Goal: Information Seeking & Learning: Find contact information

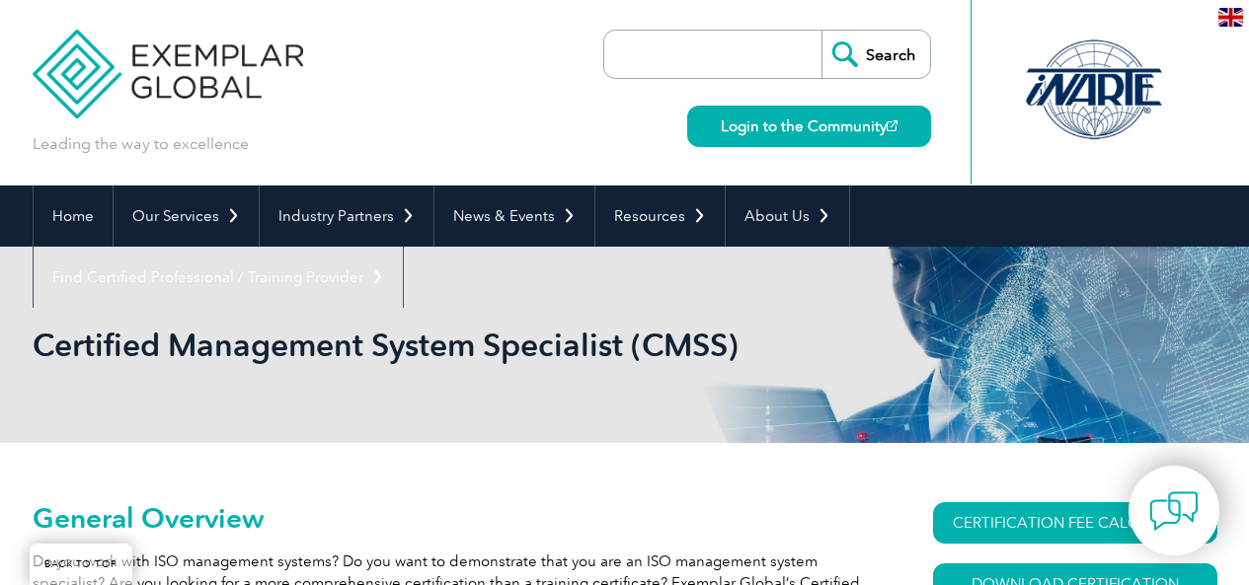
scroll to position [263, 0]
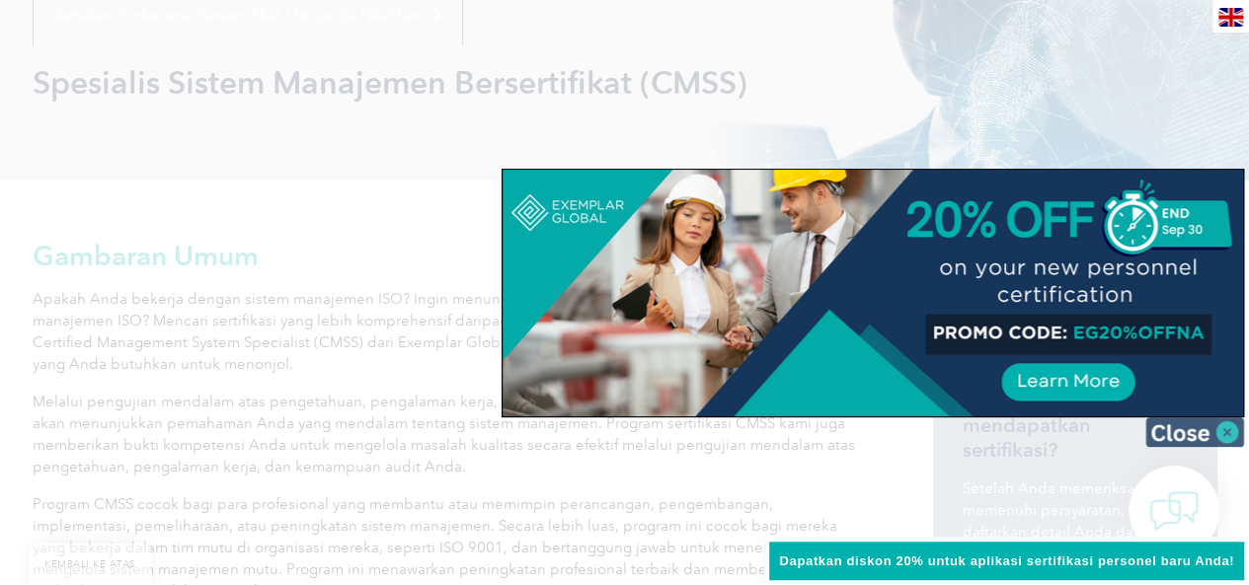
click at [1187, 429] on img at bounding box center [1194, 433] width 99 height 30
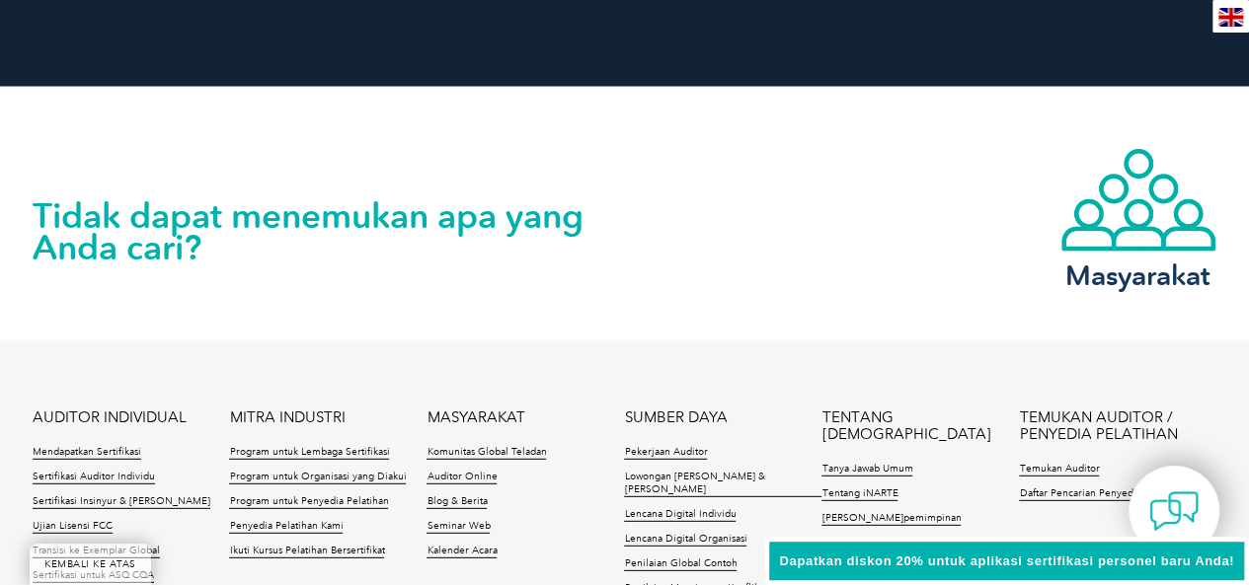
scroll to position [2281, 0]
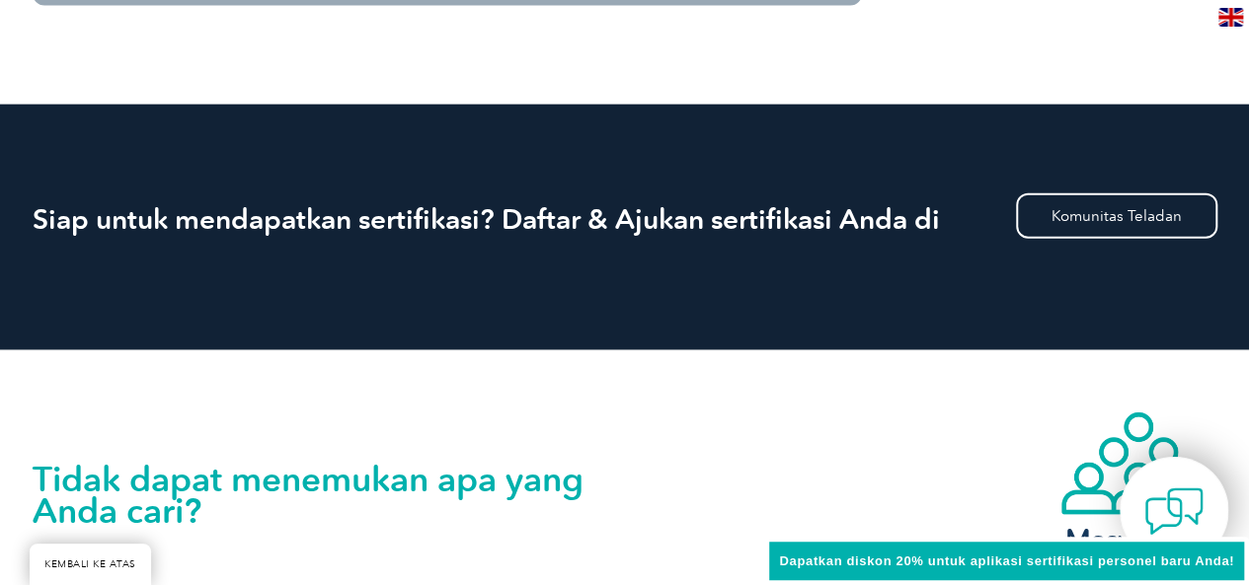
click at [1179, 502] on img at bounding box center [1173, 511] width 59 height 59
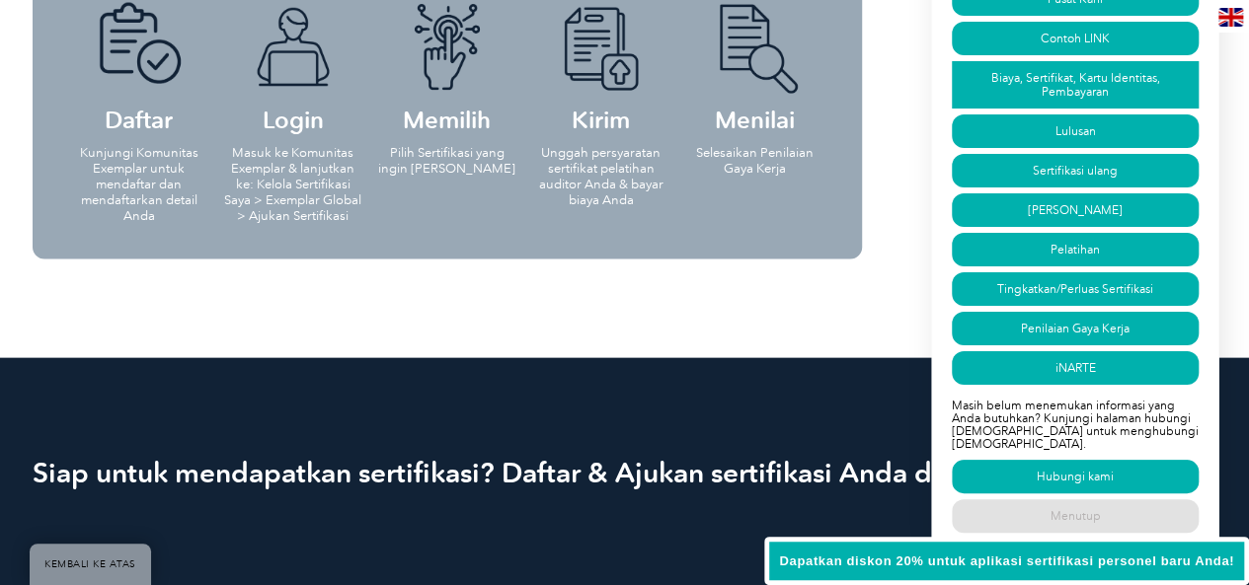
scroll to position [2018, 0]
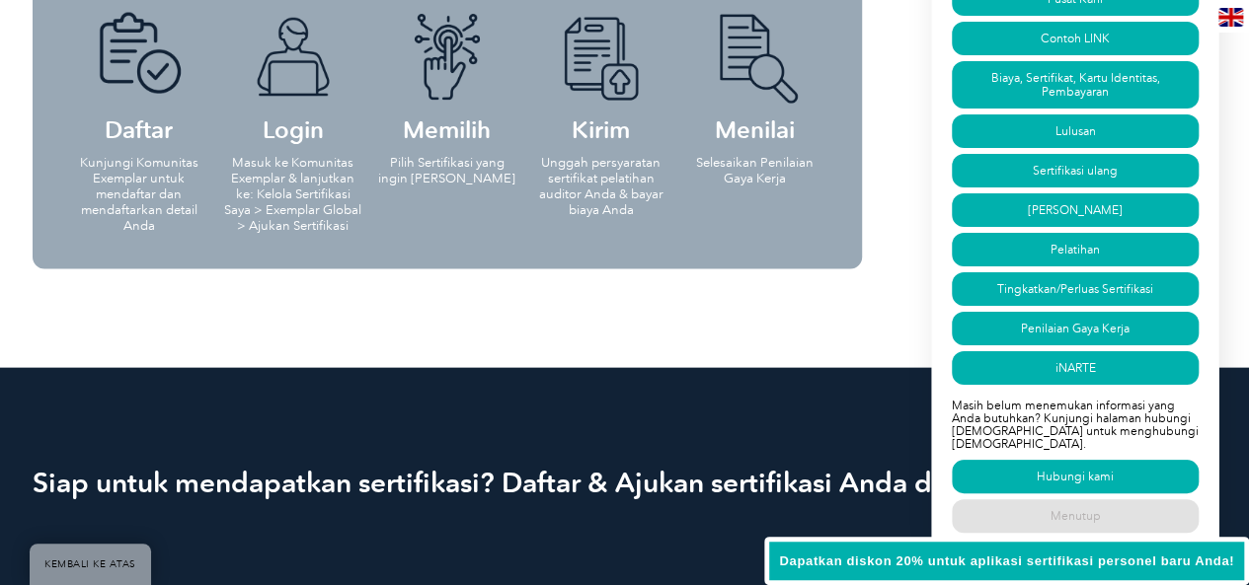
click at [1005, 522] on link "Menutup" at bounding box center [1075, 517] width 247 height 34
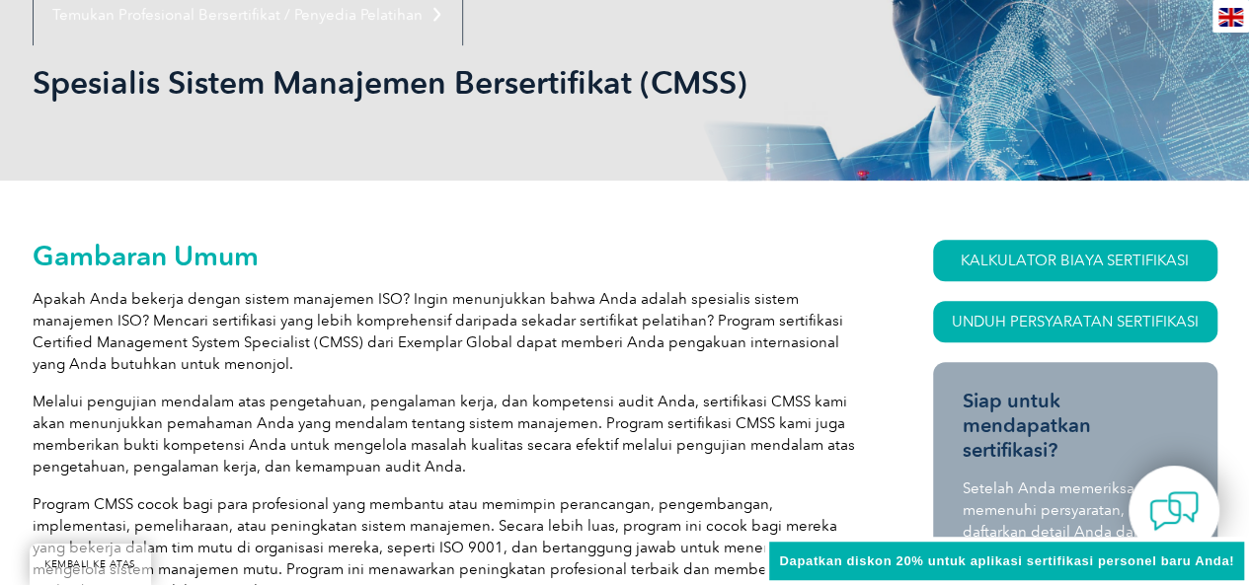
scroll to position [0, 0]
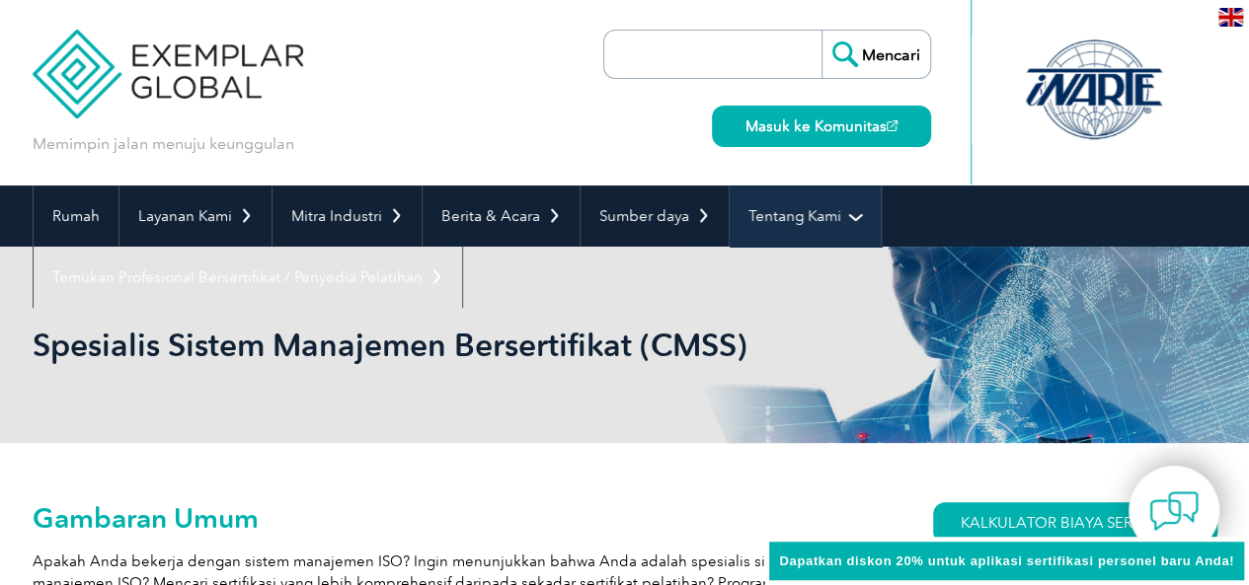
click at [778, 212] on font "Tentang Kami" at bounding box center [794, 216] width 93 height 18
click at [801, 197] on link "Tentang Kami" at bounding box center [805, 216] width 151 height 61
click at [807, 214] on font "Tentang Kami" at bounding box center [794, 216] width 93 height 18
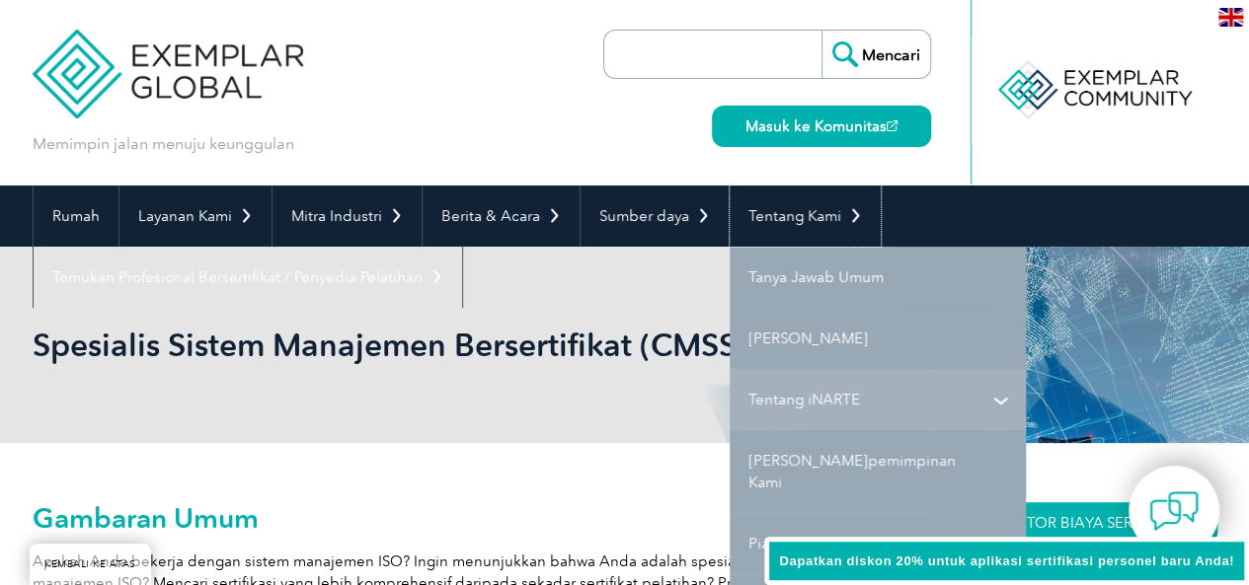
scroll to position [263, 0]
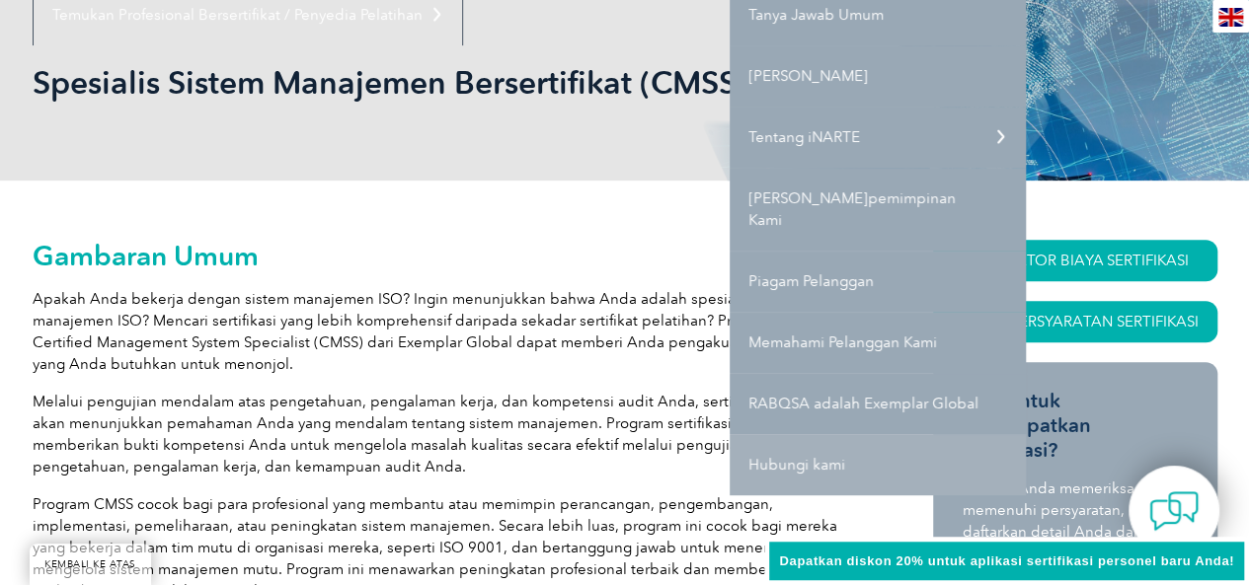
click at [808, 456] on font "Hubungi kami" at bounding box center [796, 465] width 97 height 18
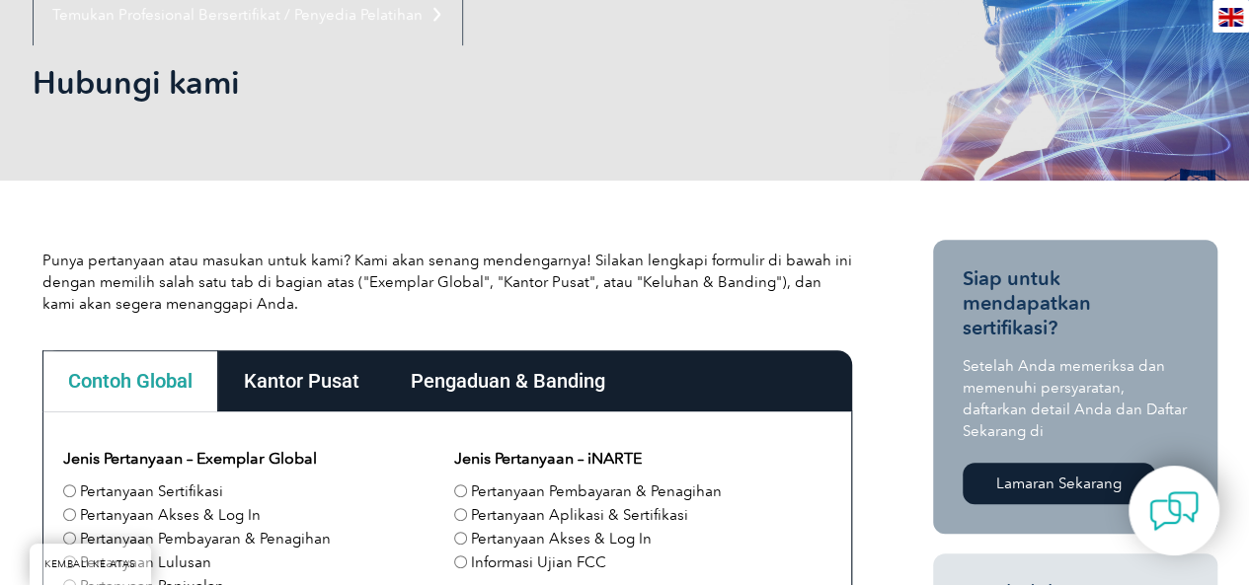
scroll to position [526, 0]
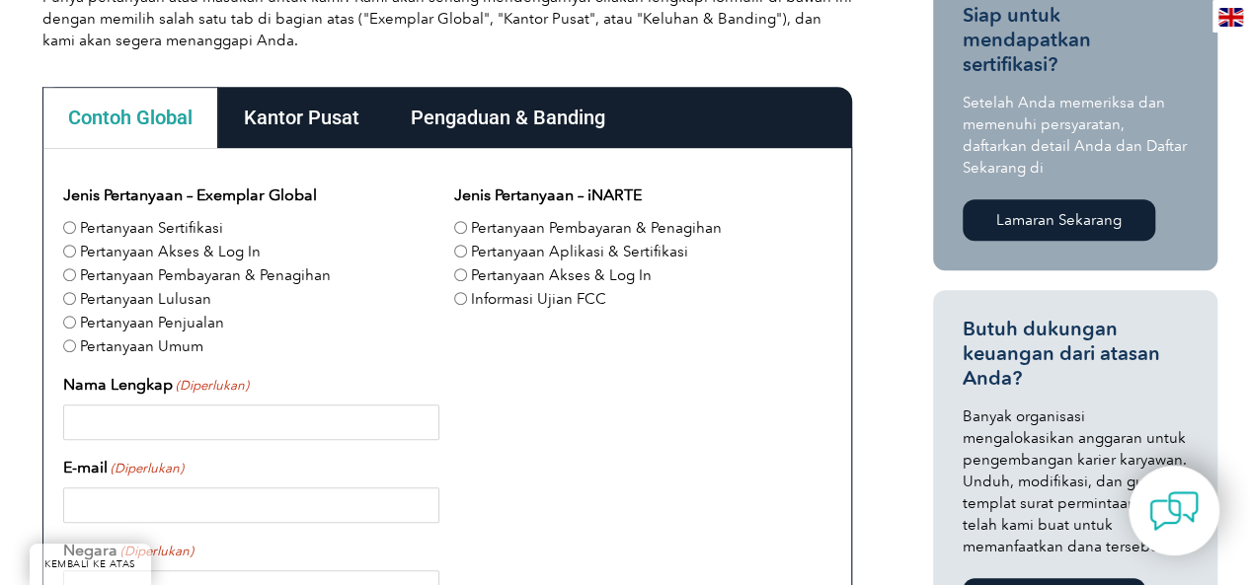
click at [293, 113] on font "Kantor Pusat" at bounding box center [301, 118] width 115 height 24
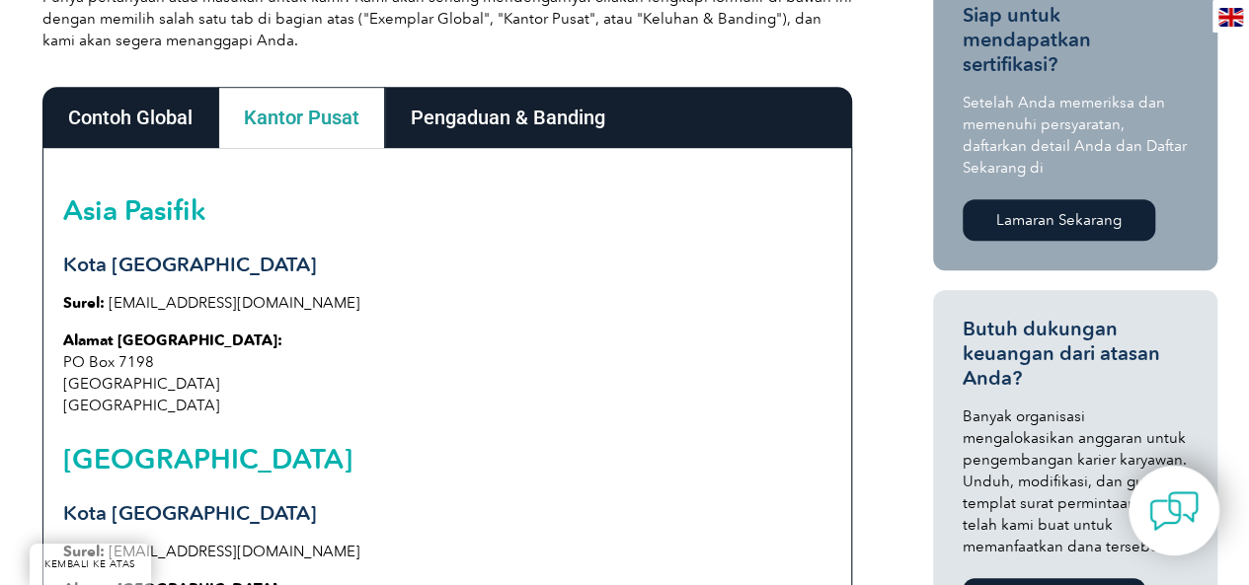
click at [146, 112] on font "Contoh Global" at bounding box center [130, 118] width 124 height 24
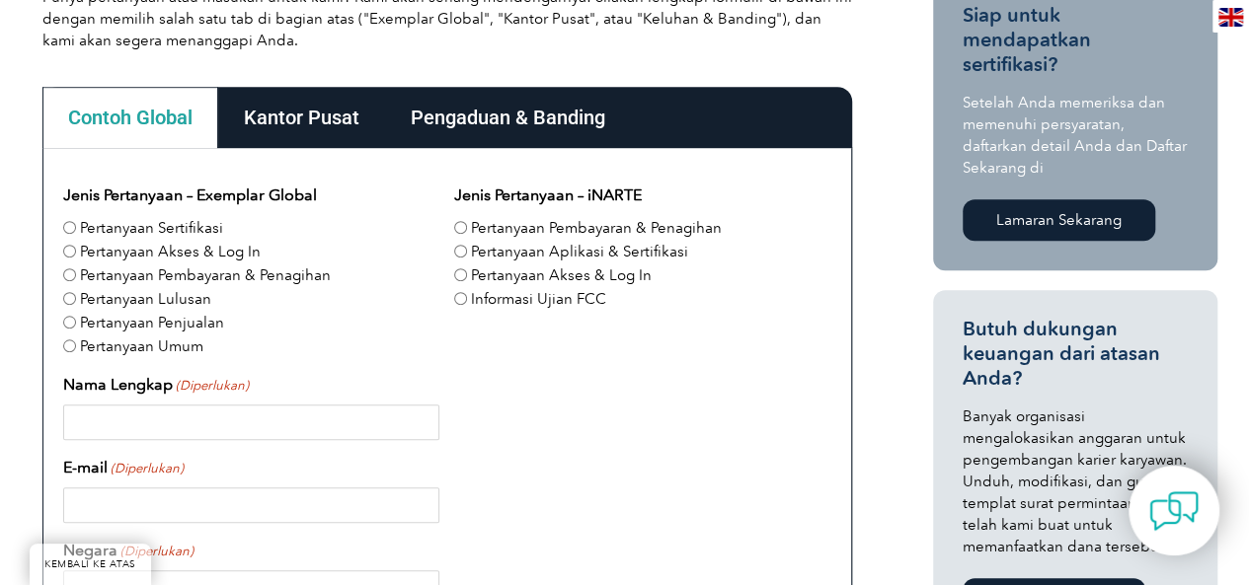
click at [174, 219] on font "Pertanyaan Sertifikasi" at bounding box center [151, 228] width 143 height 18
click at [76, 221] on input "Pertanyaan Sertifikasi" at bounding box center [69, 227] width 13 height 13
radio input "true"
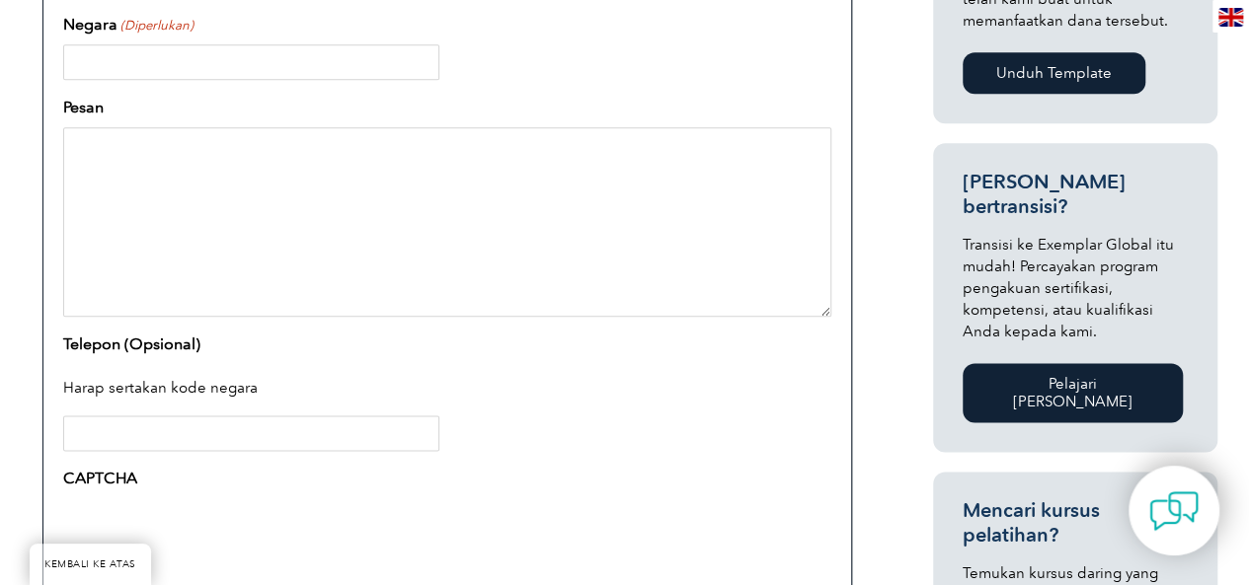
scroll to position [790, 0]
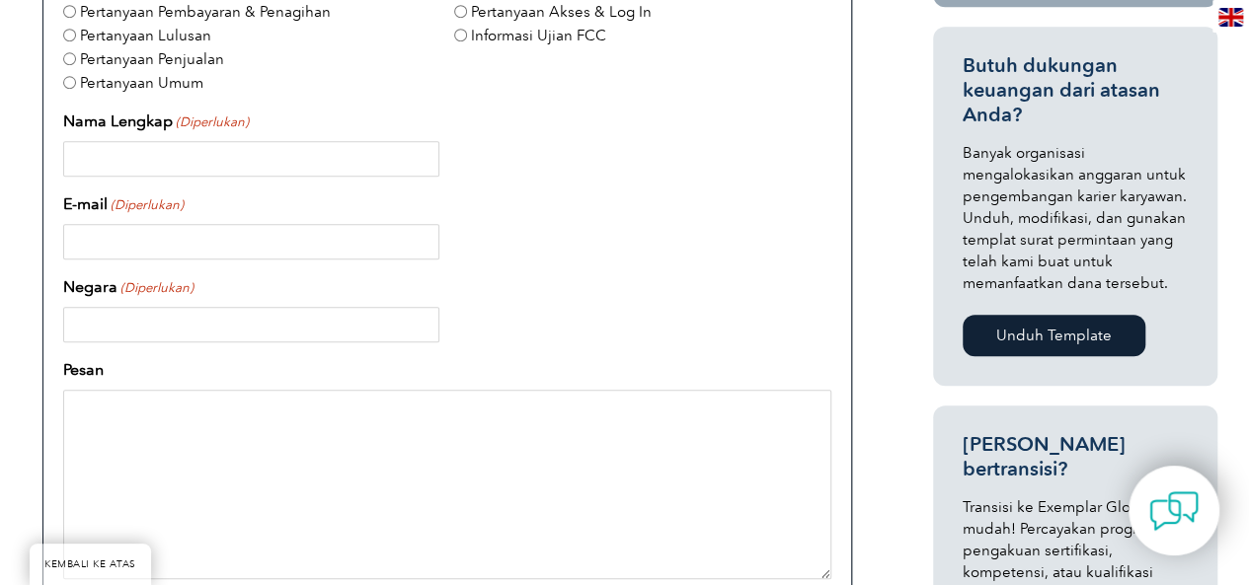
click at [198, 164] on input "Nama Lengkap (Diperlukan)" at bounding box center [251, 159] width 376 height 36
type input "Muh. Zahran"
type input "Indonesia"
click at [223, 234] on input "E-mail (Diperlukan)" at bounding box center [251, 242] width 376 height 36
type input "m"
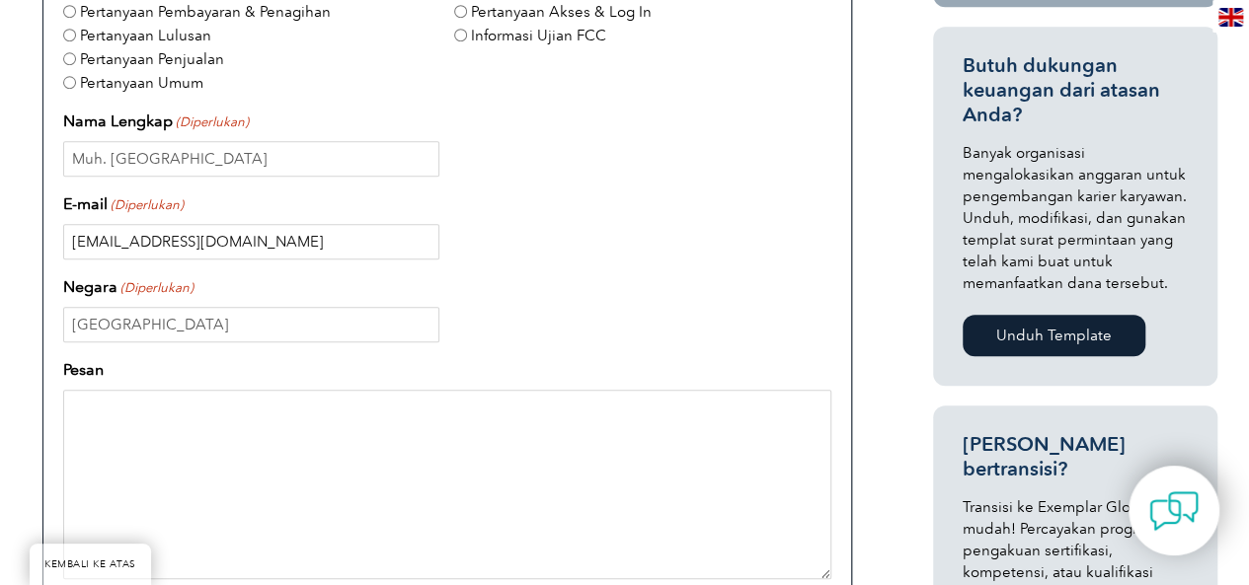
type input "humancapital.development@lrtjakarta.co.id"
drag, startPoint x: 209, startPoint y: 414, endPoint x: 208, endPoint y: 380, distance: 33.6
click at [209, 412] on textarea "Pesan" at bounding box center [447, 485] width 768 height 190
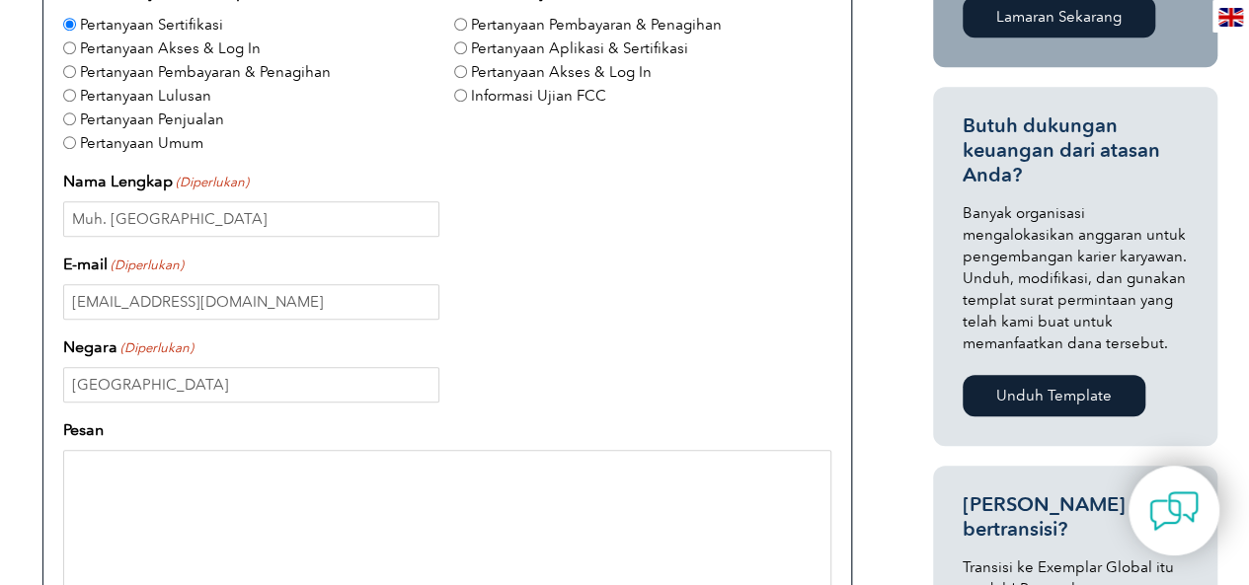
scroll to position [0, 0]
